Goal: Task Accomplishment & Management: Manage account settings

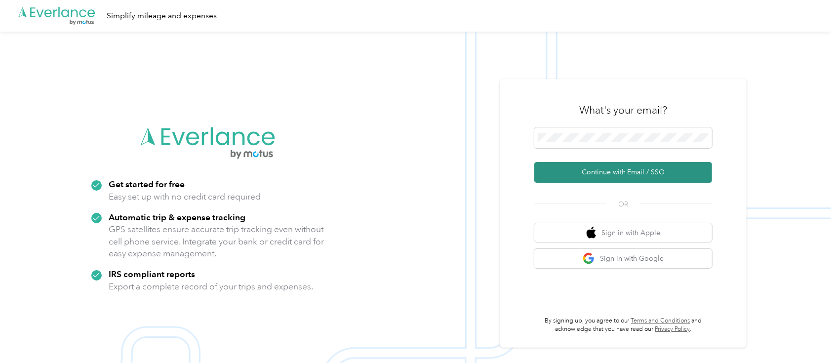
click at [663, 176] on button "Continue with Email / SSO" at bounding box center [623, 172] width 178 height 21
click at [669, 175] on button "Continue with Email / SSO" at bounding box center [623, 172] width 178 height 21
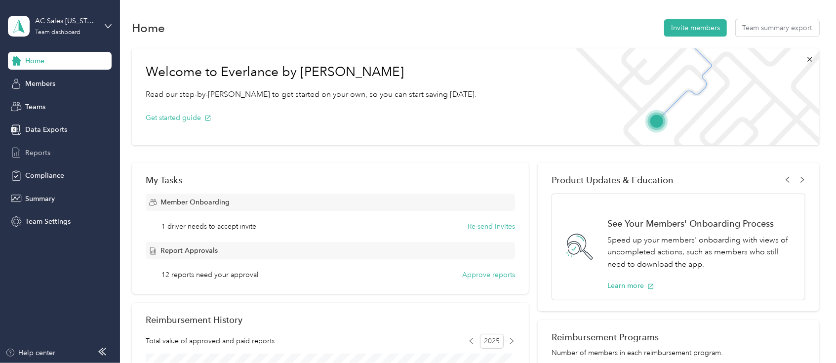
click at [75, 156] on div "Reports" at bounding box center [60, 153] width 104 height 18
